Goal: Complete application form: Complete application form

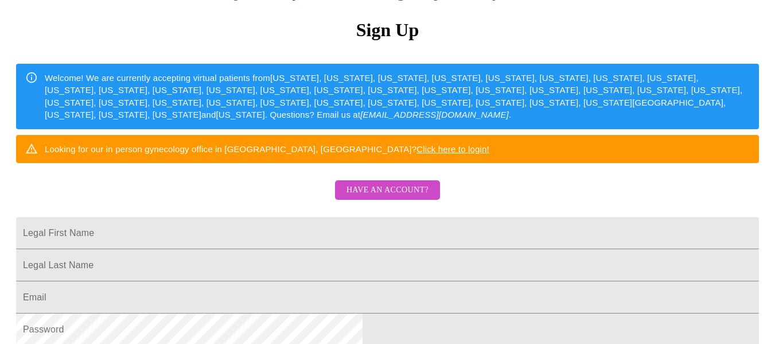
scroll to position [147, 0]
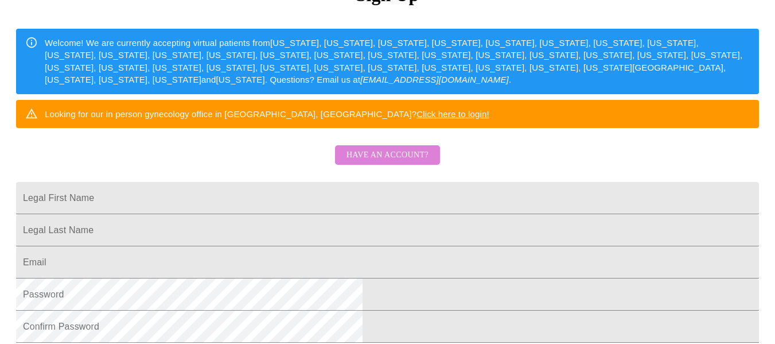
click at [403, 162] on span "Have an account?" at bounding box center [388, 155] width 82 height 14
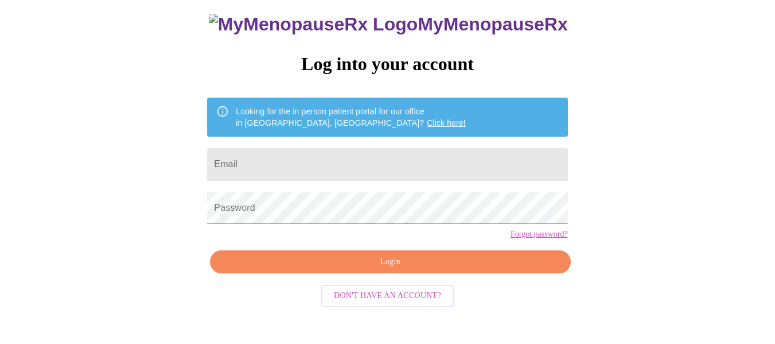
scroll to position [67, 0]
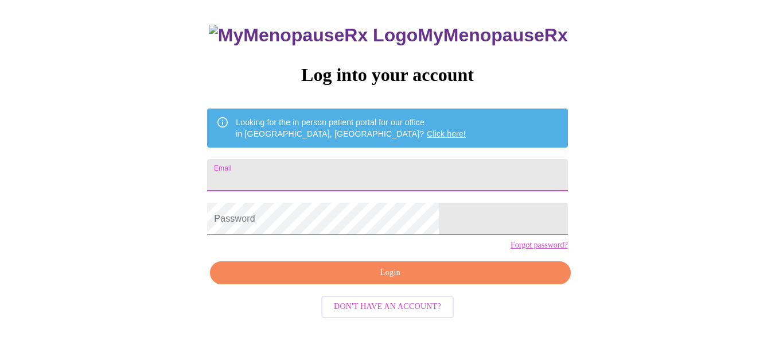
click at [277, 168] on input "Email" at bounding box center [387, 175] width 360 height 32
type input "[EMAIL_ADDRESS][DOMAIN_NAME]"
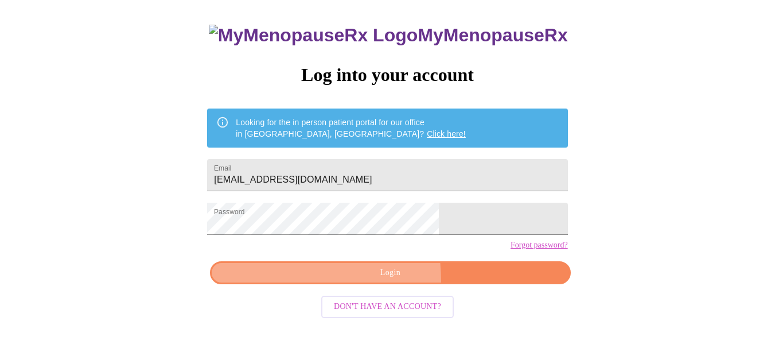
click at [308, 285] on button "Login" at bounding box center [390, 273] width 360 height 24
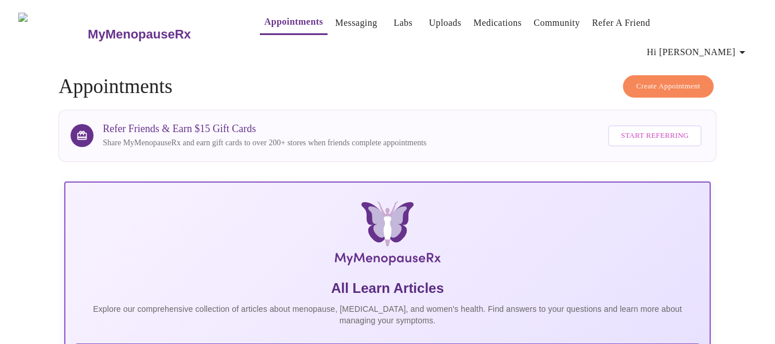
click at [335, 27] on link "Messaging" at bounding box center [356, 23] width 42 height 16
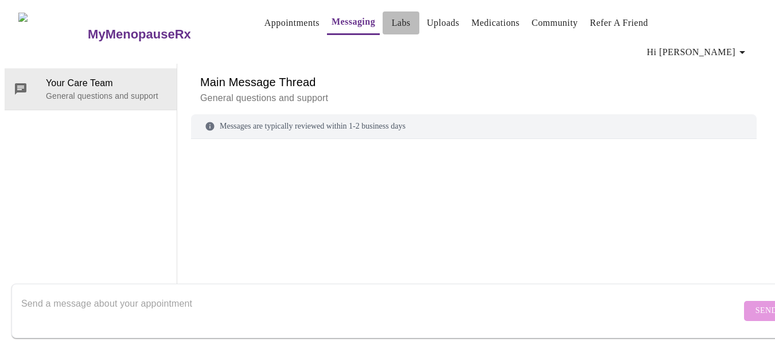
click at [392, 21] on link "Labs" at bounding box center [401, 23] width 19 height 16
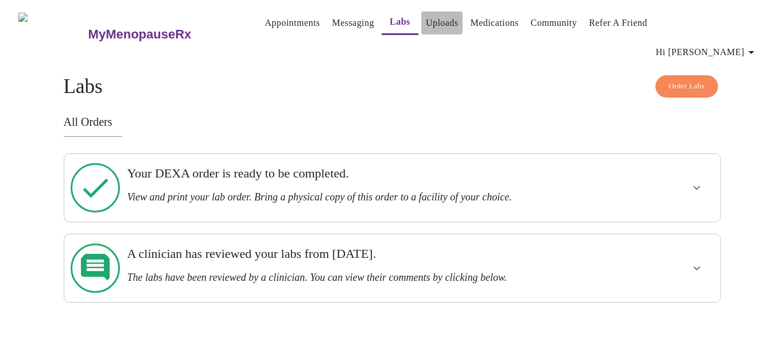
click at [429, 20] on link "Uploads" at bounding box center [442, 23] width 33 height 16
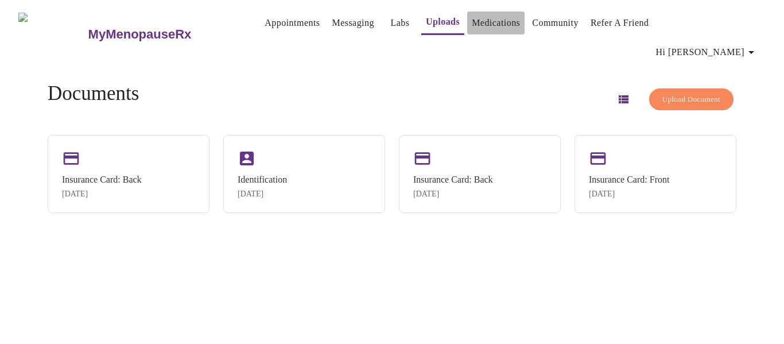
click at [496, 24] on link "Medications" at bounding box center [496, 23] width 48 height 16
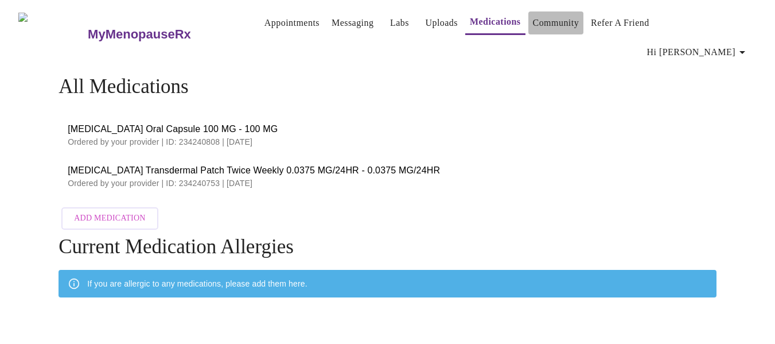
click at [541, 24] on link "Community" at bounding box center [556, 23] width 46 height 16
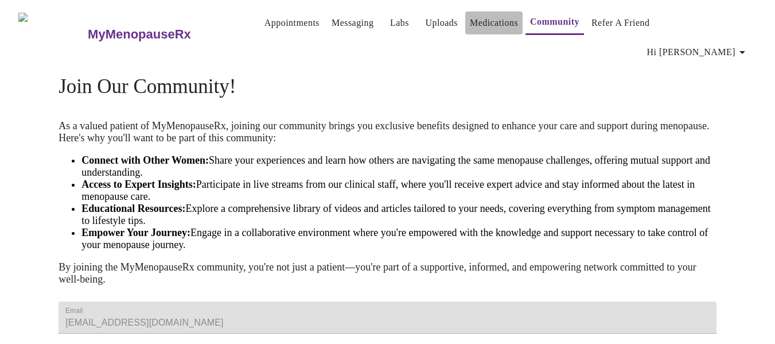
click at [504, 20] on link "Medications" at bounding box center [494, 23] width 48 height 16
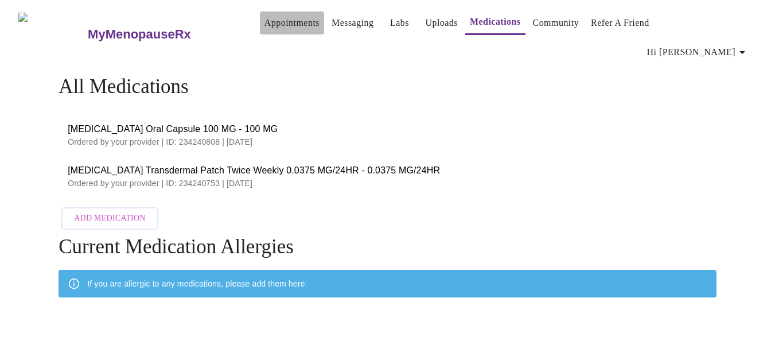
click at [267, 27] on link "Appointments" at bounding box center [292, 23] width 55 height 16
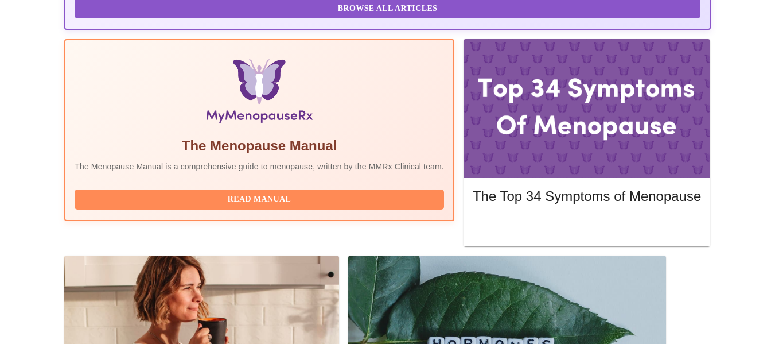
scroll to position [416, 0]
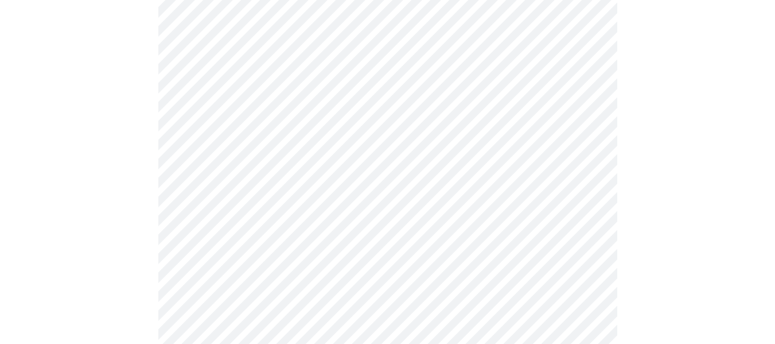
scroll to position [212, 0]
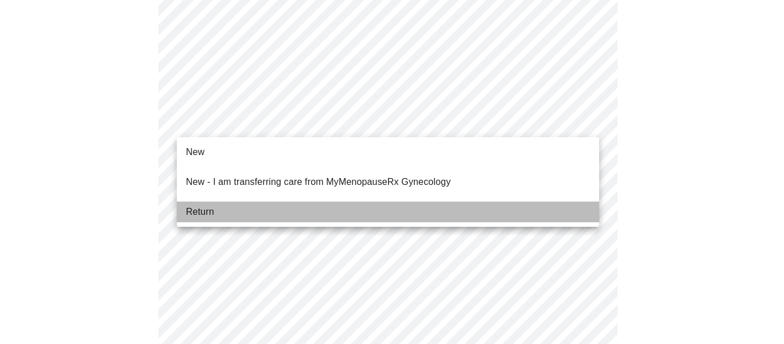
click at [228, 205] on li "Return" at bounding box center [388, 211] width 422 height 21
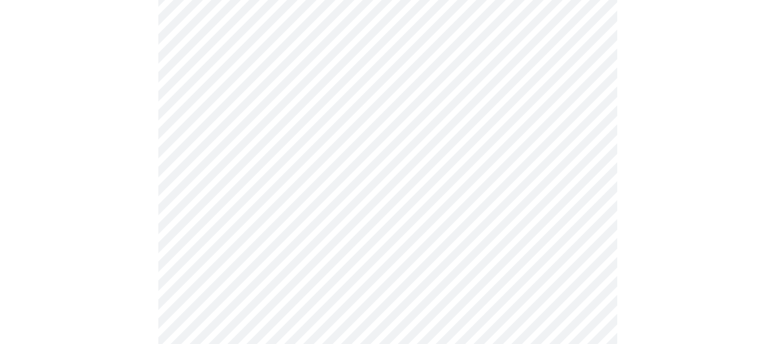
scroll to position [0, 0]
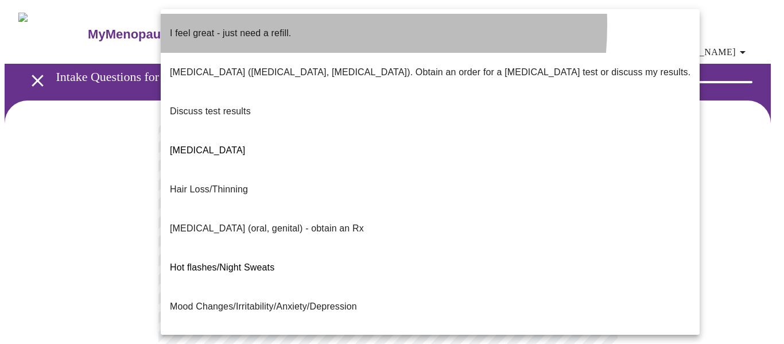
click at [272, 26] on p "I feel great - just need a refill." at bounding box center [230, 33] width 121 height 14
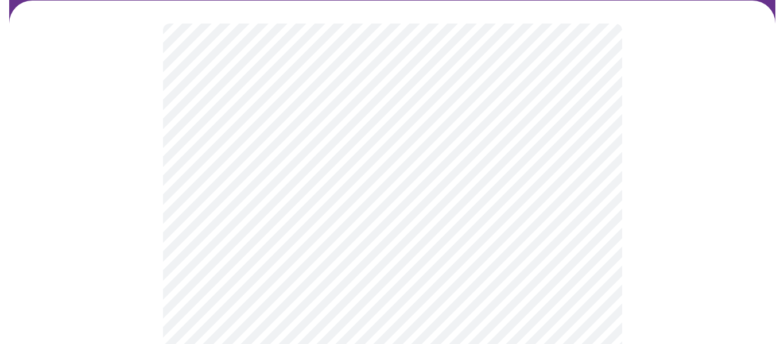
scroll to position [180, 0]
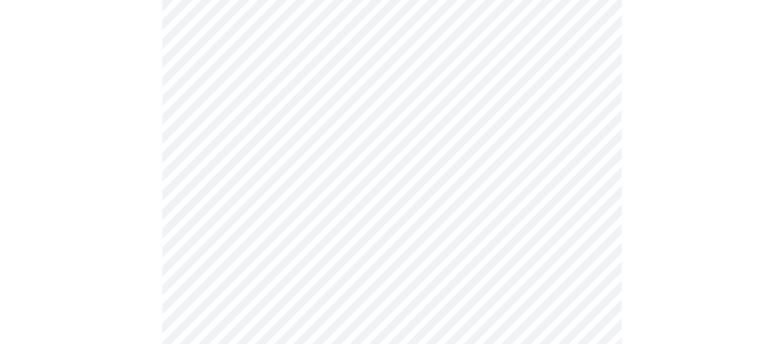
click at [392, 155] on body "MyMenopauseRx Appointments Messaging Labs Uploads Medications Community Refer a…" at bounding box center [392, 228] width 775 height 806
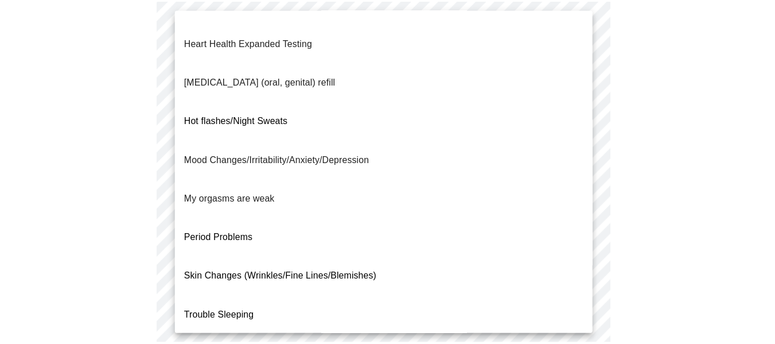
scroll to position [191, 0]
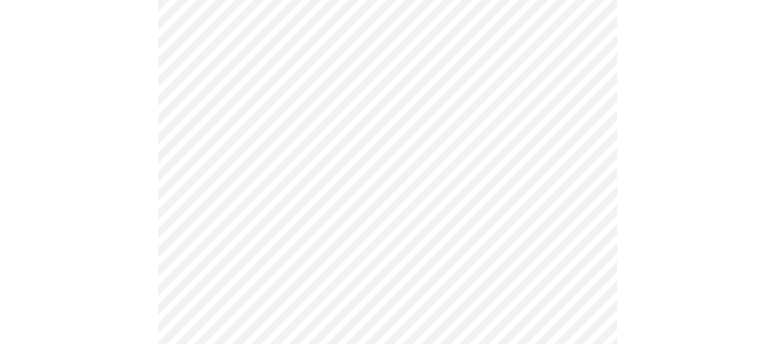
scroll to position [285, 0]
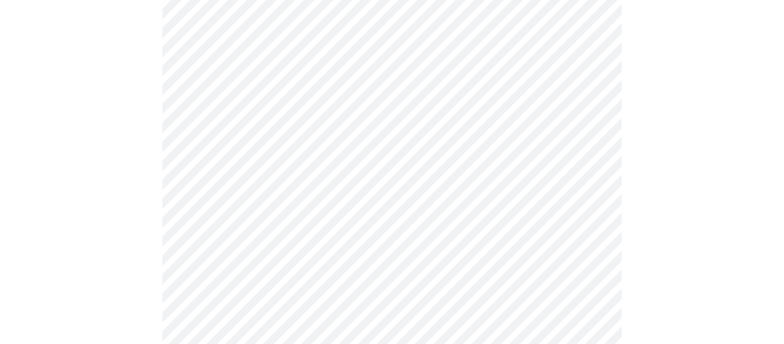
click at [407, 166] on body "MyMenopauseRx Appointments Messaging Labs Uploads Medications Community Refer a…" at bounding box center [392, 118] width 775 height 799
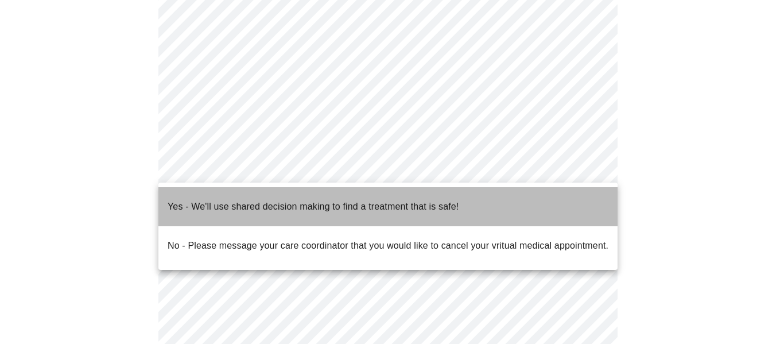
click at [313, 206] on span "Yes - We'll use shared decision making to find a treatment that is safe!" at bounding box center [313, 206] width 291 height 32
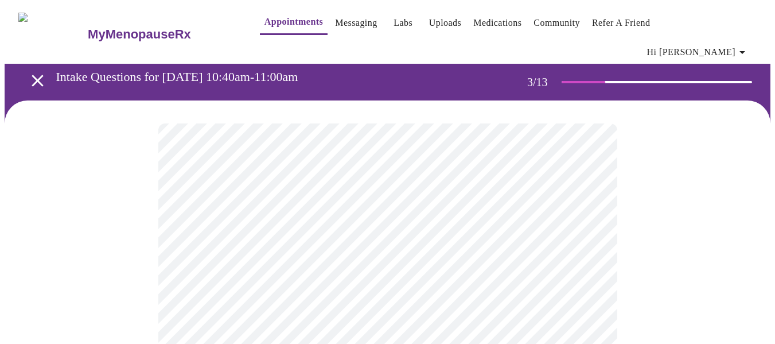
scroll to position [301, 0]
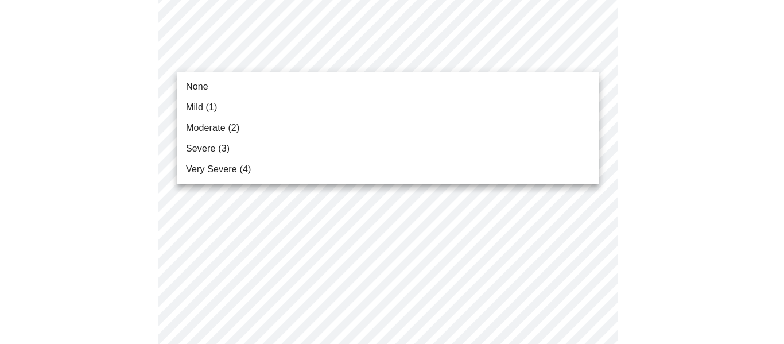
click at [218, 110] on li "Mild (1)" at bounding box center [388, 107] width 422 height 21
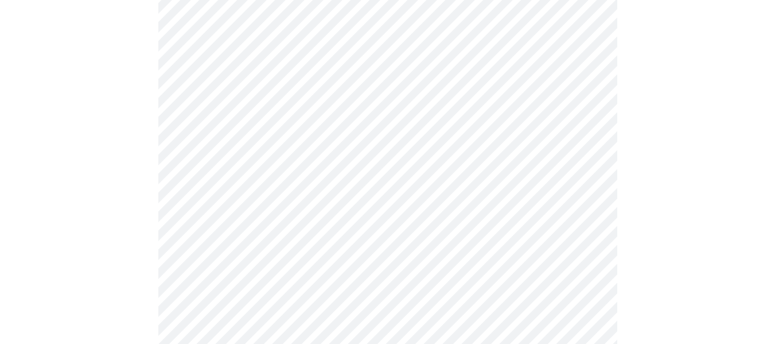
scroll to position [118, 0]
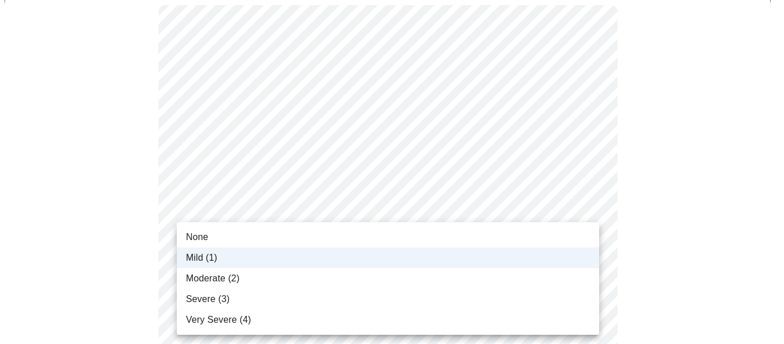
click at [244, 242] on li "None" at bounding box center [388, 237] width 422 height 21
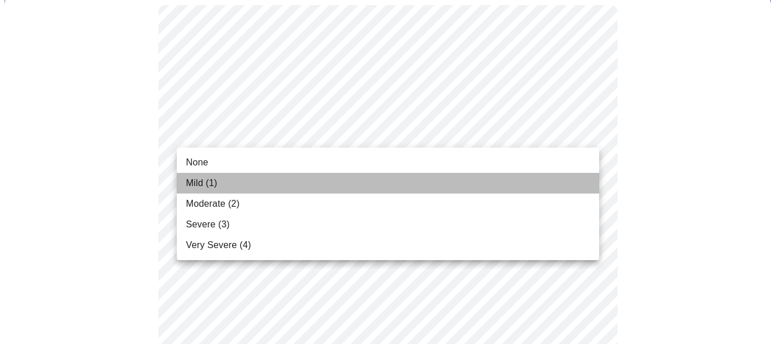
click at [233, 181] on li "Mild (1)" at bounding box center [388, 183] width 422 height 21
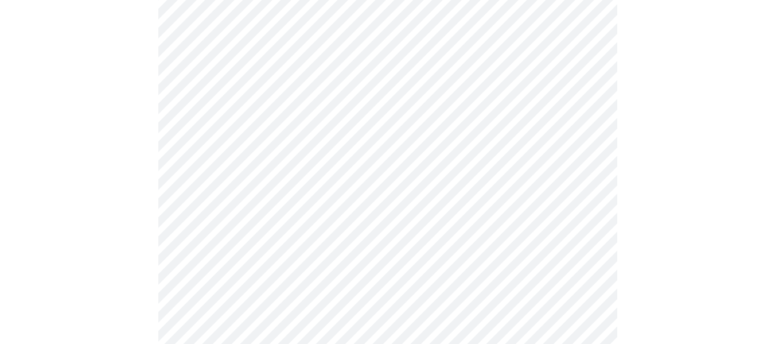
scroll to position [347, 0]
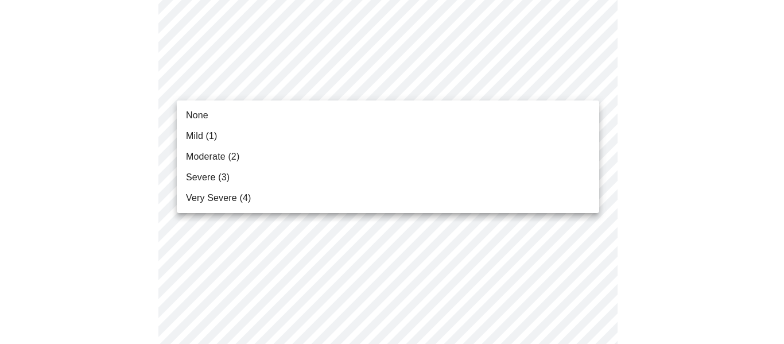
click at [224, 138] on li "Mild (1)" at bounding box center [388, 136] width 422 height 21
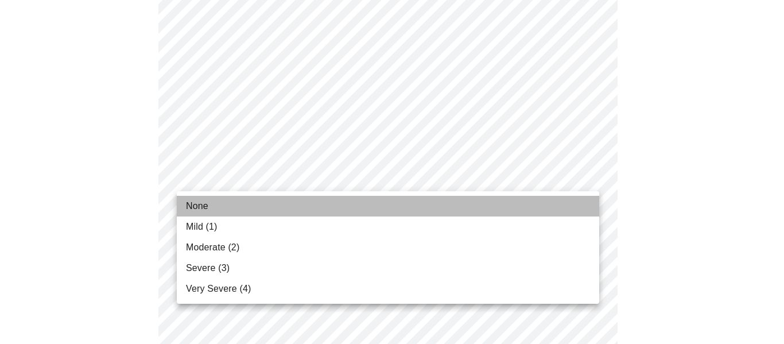
click at [207, 208] on span "None" at bounding box center [197, 206] width 22 height 14
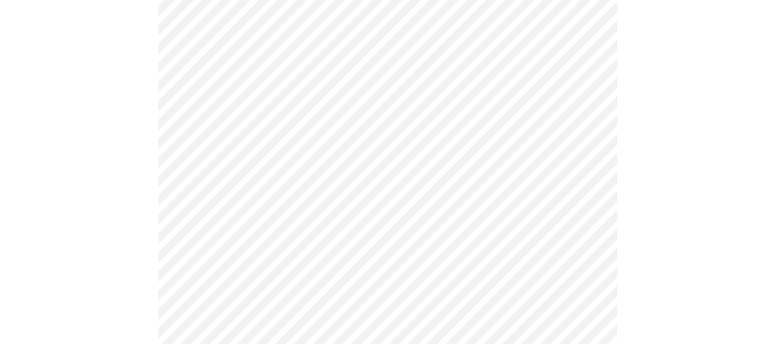
scroll to position [528, 0]
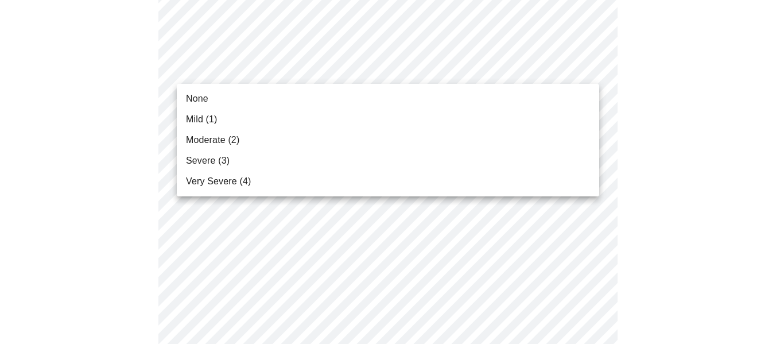
click at [435, 68] on body "MyMenopauseRx Appointments Messaging Labs Uploads Medications Community Refer a…" at bounding box center [392, 215] width 775 height 1478
click at [284, 125] on li "Mild (1)" at bounding box center [388, 119] width 422 height 21
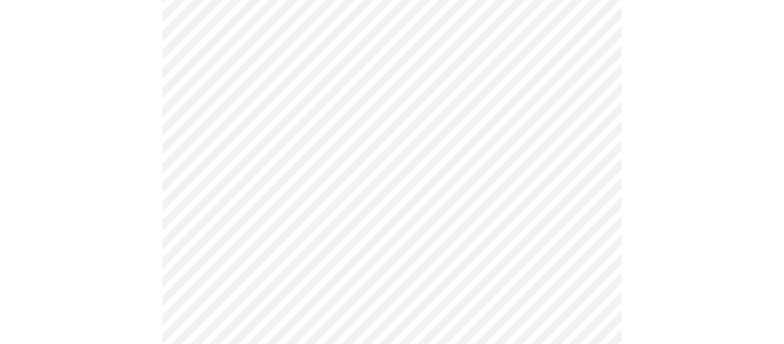
click at [235, 145] on body "MyMenopauseRx Appointments Messaging Labs Uploads Medications Community Refer a…" at bounding box center [392, 207] width 775 height 1462
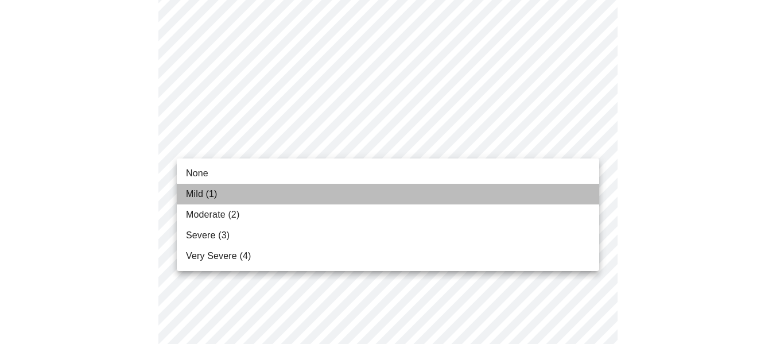
click at [221, 193] on li "Mild (1)" at bounding box center [388, 194] width 422 height 21
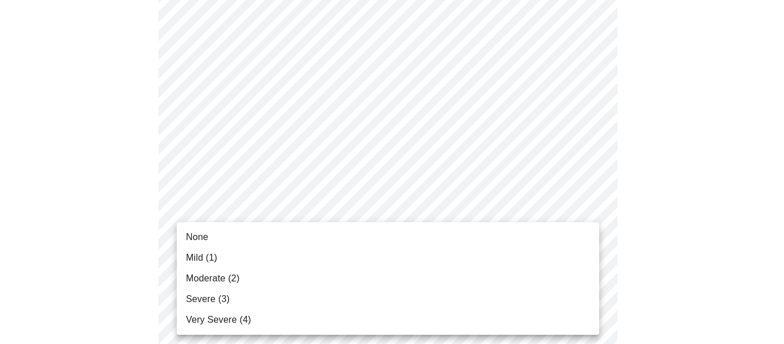
click at [254, 234] on body "MyMenopauseRx Appointments Messaging Labs Uploads Medications Community Refer a…" at bounding box center [392, 199] width 775 height 1446
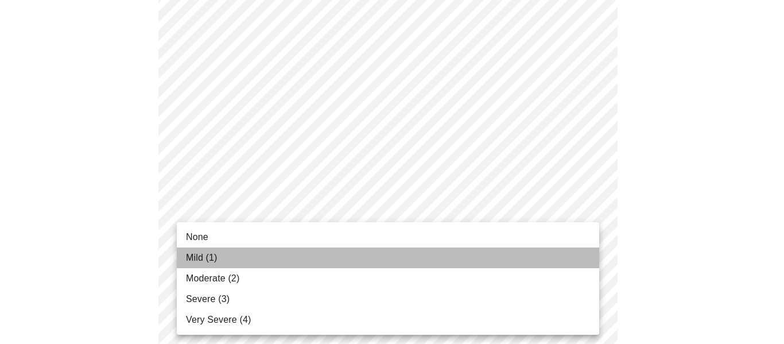
click at [223, 258] on li "Mild (1)" at bounding box center [388, 257] width 422 height 21
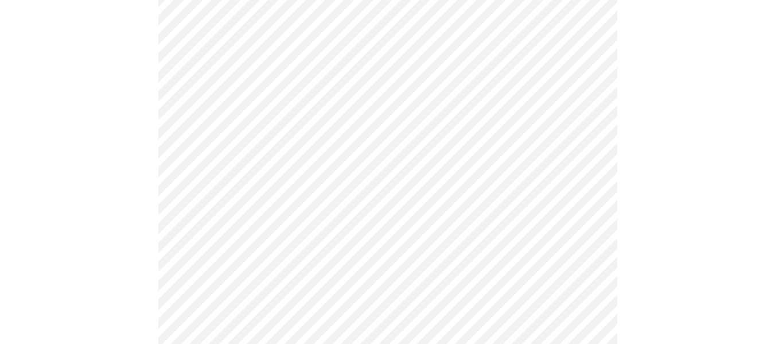
scroll to position [717, 0]
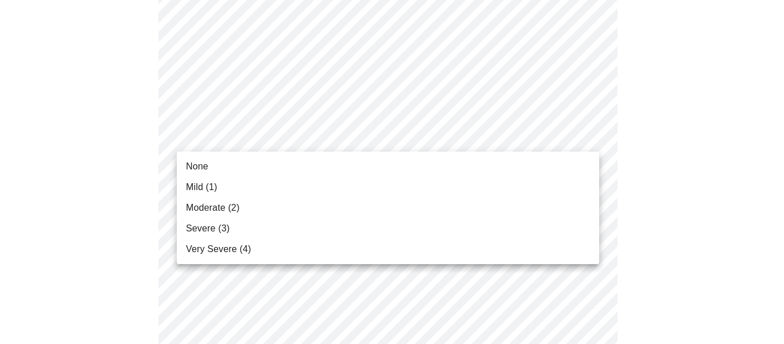
click at [480, 137] on body "MyMenopauseRx Appointments Messaging Labs Uploads Medications Community Refer a…" at bounding box center [392, 3] width 775 height 1430
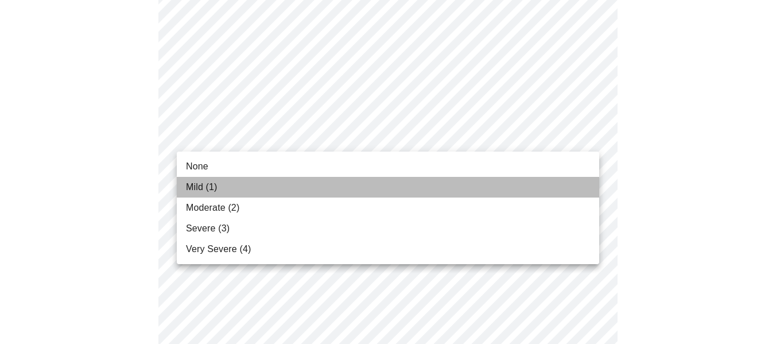
click at [224, 180] on li "Mild (1)" at bounding box center [388, 187] width 422 height 21
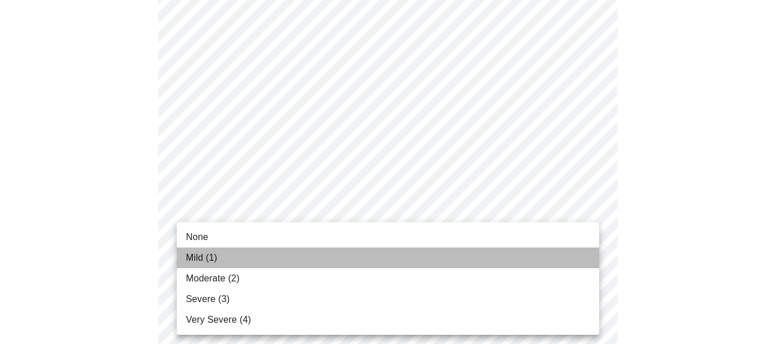
click at [252, 249] on li "Mild (1)" at bounding box center [388, 257] width 422 height 21
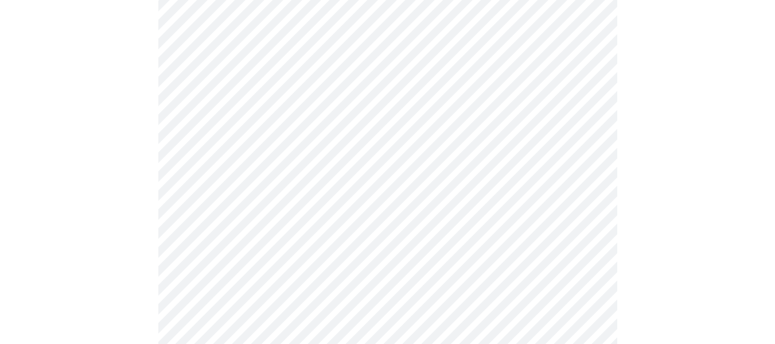
scroll to position [920, 0]
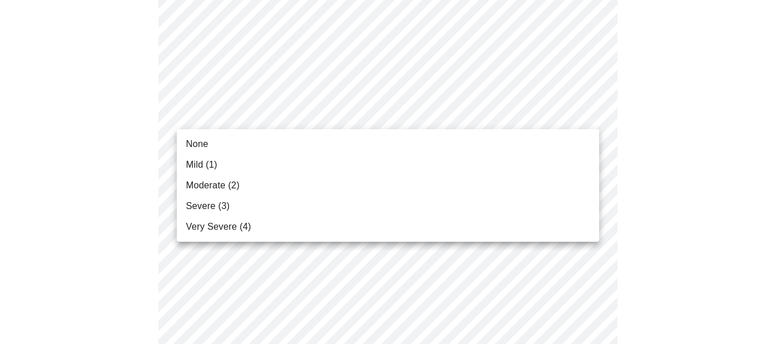
click at [242, 149] on li "None" at bounding box center [388, 144] width 422 height 21
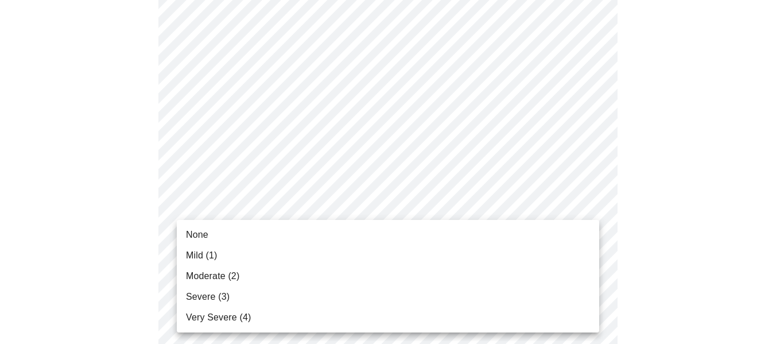
drag, startPoint x: 221, startPoint y: 252, endPoint x: 221, endPoint y: 230, distance: 23.0
click at [221, 230] on ul "None Mild (1) Moderate (2) Severe (3) Very Severe (4)" at bounding box center [388, 276] width 422 height 112
click at [221, 230] on li "None" at bounding box center [388, 234] width 422 height 21
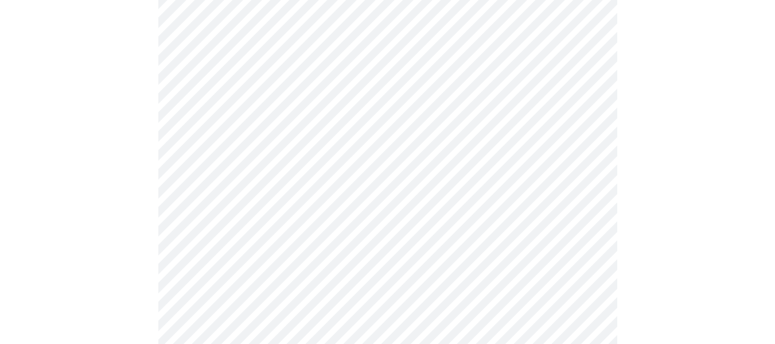
drag, startPoint x: 771, startPoint y: 262, endPoint x: 775, endPoint y: 294, distance: 33.0
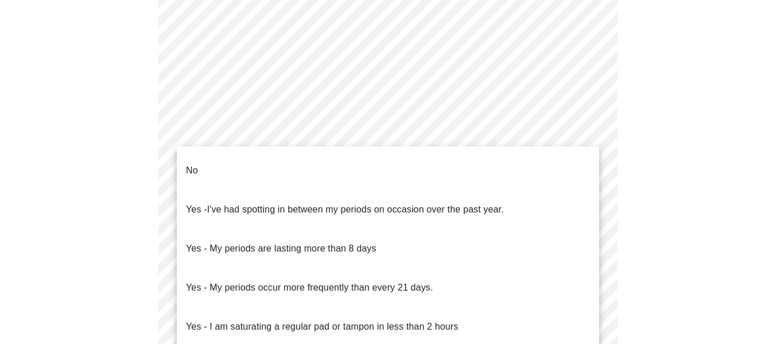
click at [453, 165] on body "MyMenopauseRx Appointments Messaging Labs Uploads Medications Community Refer a…" at bounding box center [392, 37] width 775 height 1149
click at [312, 170] on li "No" at bounding box center [388, 170] width 422 height 39
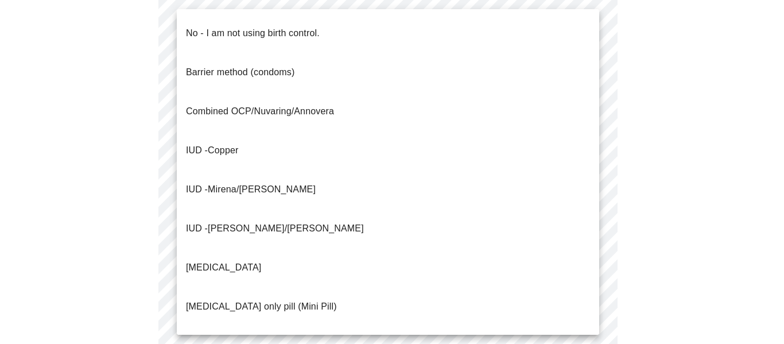
click at [261, 244] on body "MyMenopauseRx Appointments Messaging Labs Uploads Medications Community Refer a…" at bounding box center [392, 34] width 775 height 1142
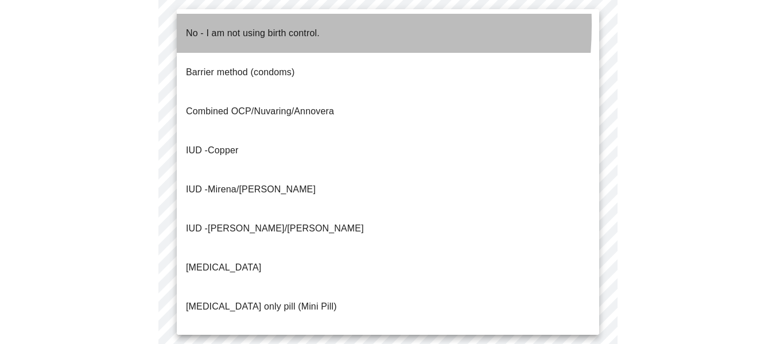
click at [224, 26] on p "No - I am not using birth control." at bounding box center [253, 33] width 134 height 14
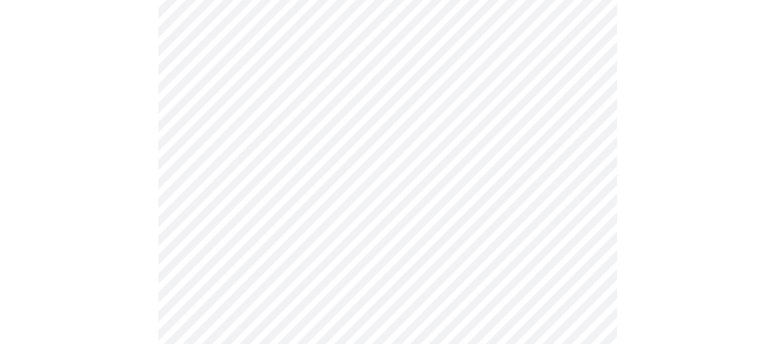
scroll to position [748, 0]
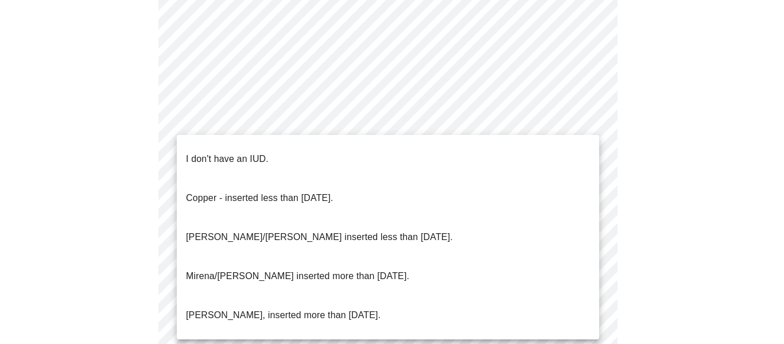
click at [222, 155] on p "I don't have an IUD." at bounding box center [227, 159] width 83 height 14
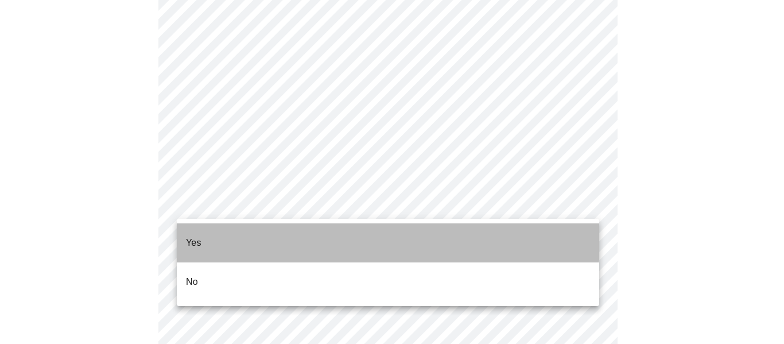
click at [208, 223] on li "Yes" at bounding box center [388, 242] width 422 height 39
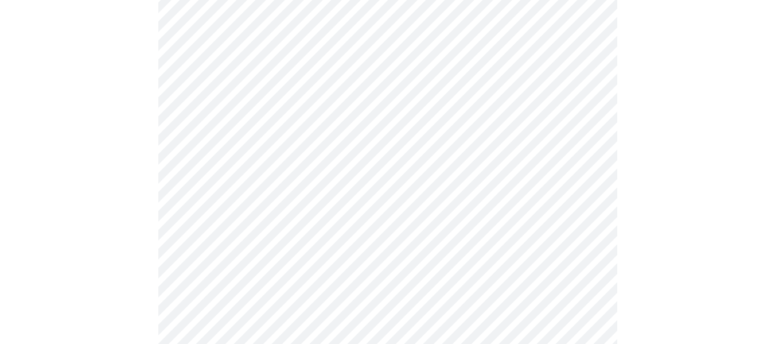
scroll to position [232, 0]
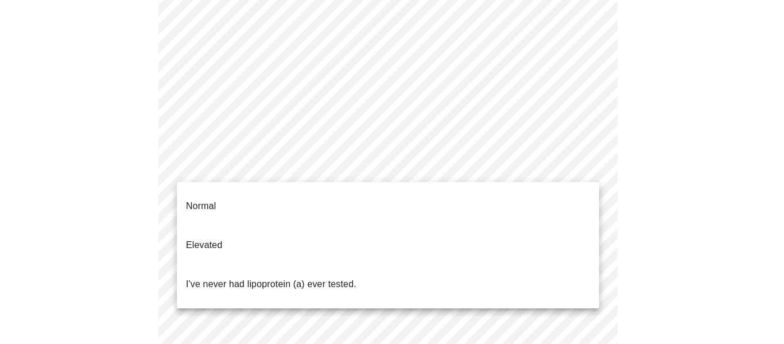
click at [566, 158] on body "MyMenopauseRx Appointments Messaging Labs Uploads Medications Community Refer a…" at bounding box center [392, 205] width 775 height 864
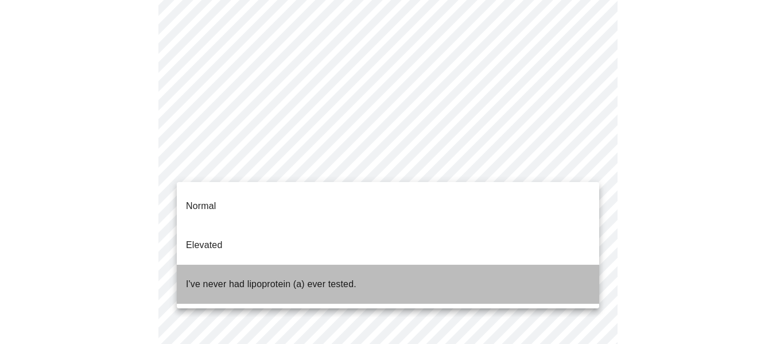
click at [268, 277] on p "I've never had lipoprotein (a) ever tested." at bounding box center [271, 284] width 170 height 14
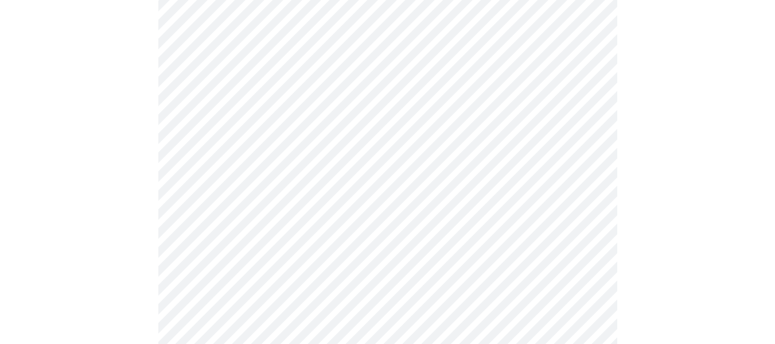
scroll to position [3045, 0]
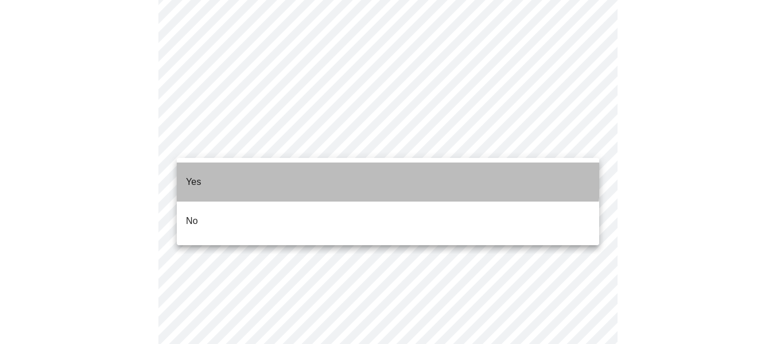
click at [218, 168] on li "Yes" at bounding box center [388, 181] width 422 height 39
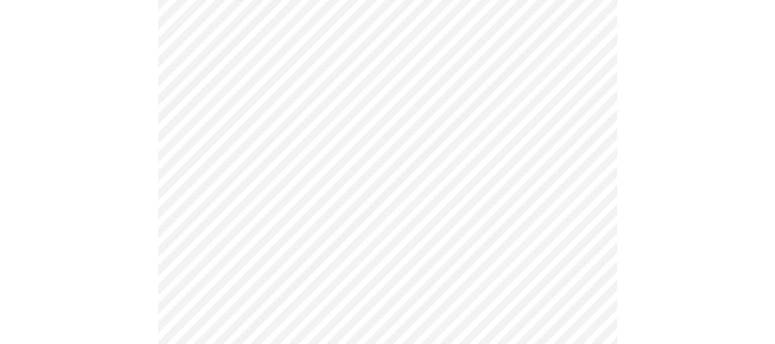
scroll to position [585, 0]
